Goal: Navigation & Orientation: Find specific page/section

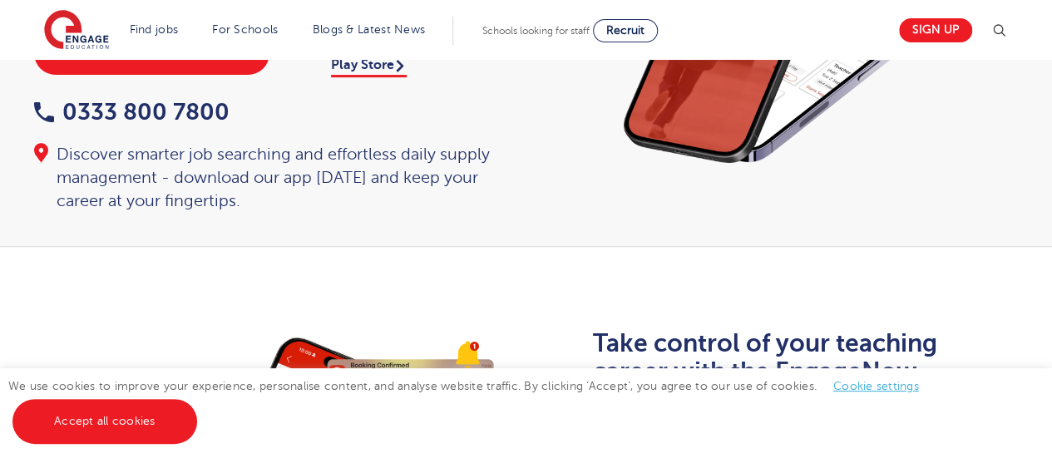
scroll to position [221, 0]
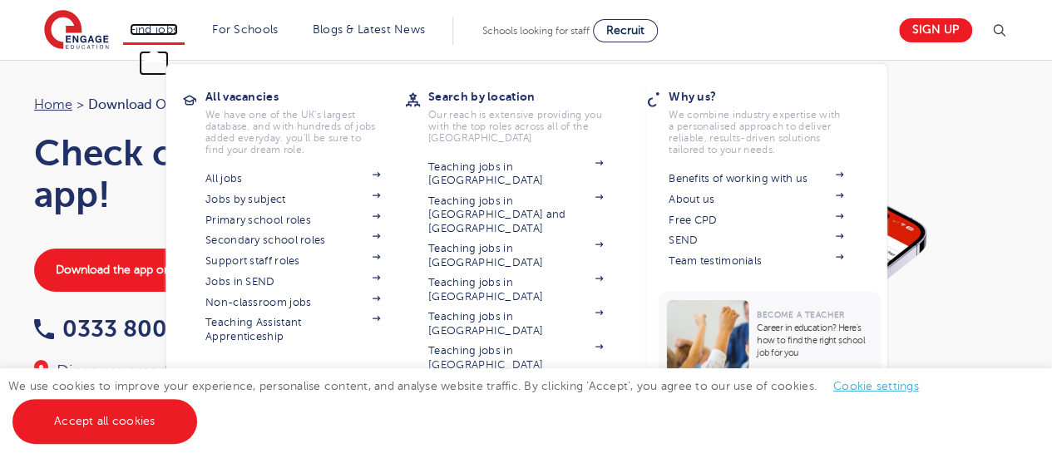
click at [178, 26] on link "Find jobs" at bounding box center [154, 29] width 49 height 12
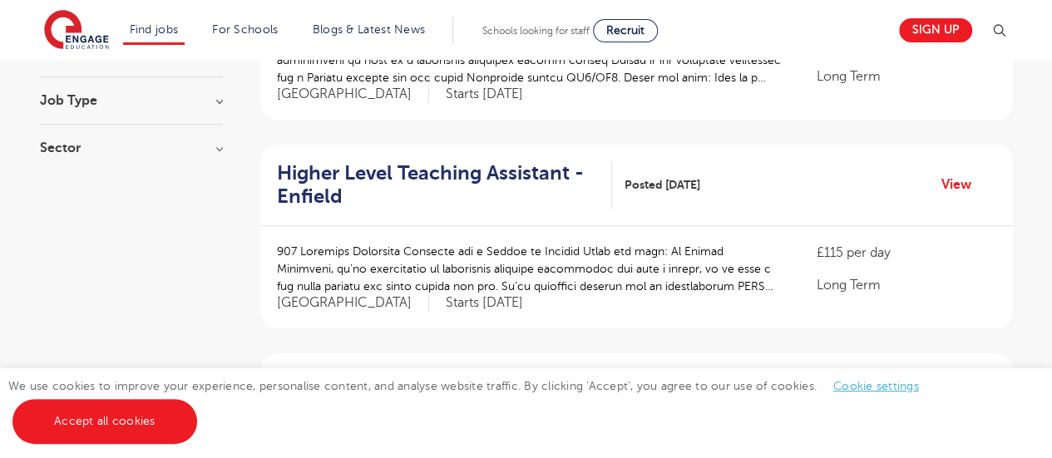
scroll to position [443, 0]
